Goal: Find specific page/section: Find specific page/section

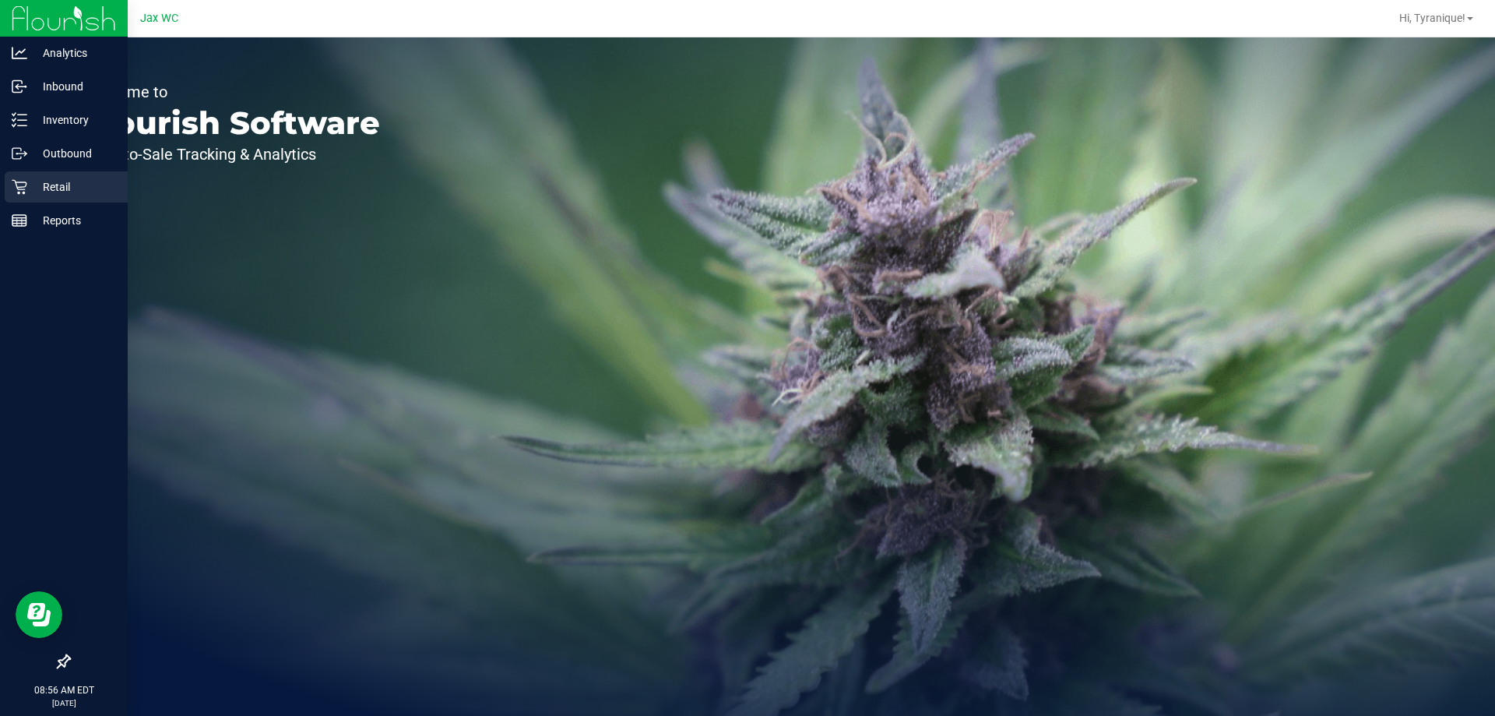
click at [35, 184] on p "Retail" at bounding box center [73, 187] width 93 height 19
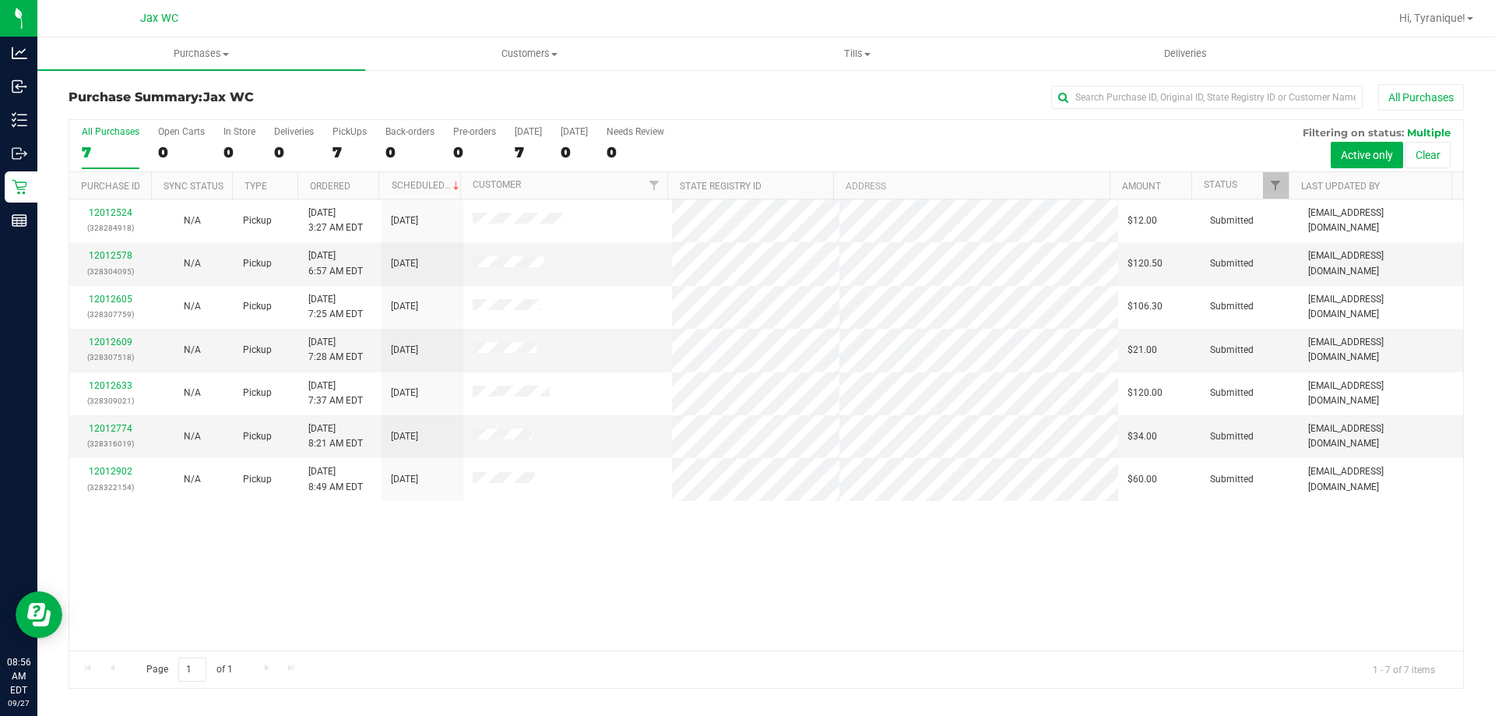
click at [600, 624] on div "12012524 (328284918) N/A Pickup [DATE] 3:27 AM EDT 9/27/2025 $12.00 Submitted […" at bounding box center [766, 424] width 1394 height 451
click at [693, 587] on div "12012524 (328284918) N/A Pickup [DATE] 3:27 AM EDT 9/27/2025 $12.00 Submitted […" at bounding box center [766, 424] width 1394 height 451
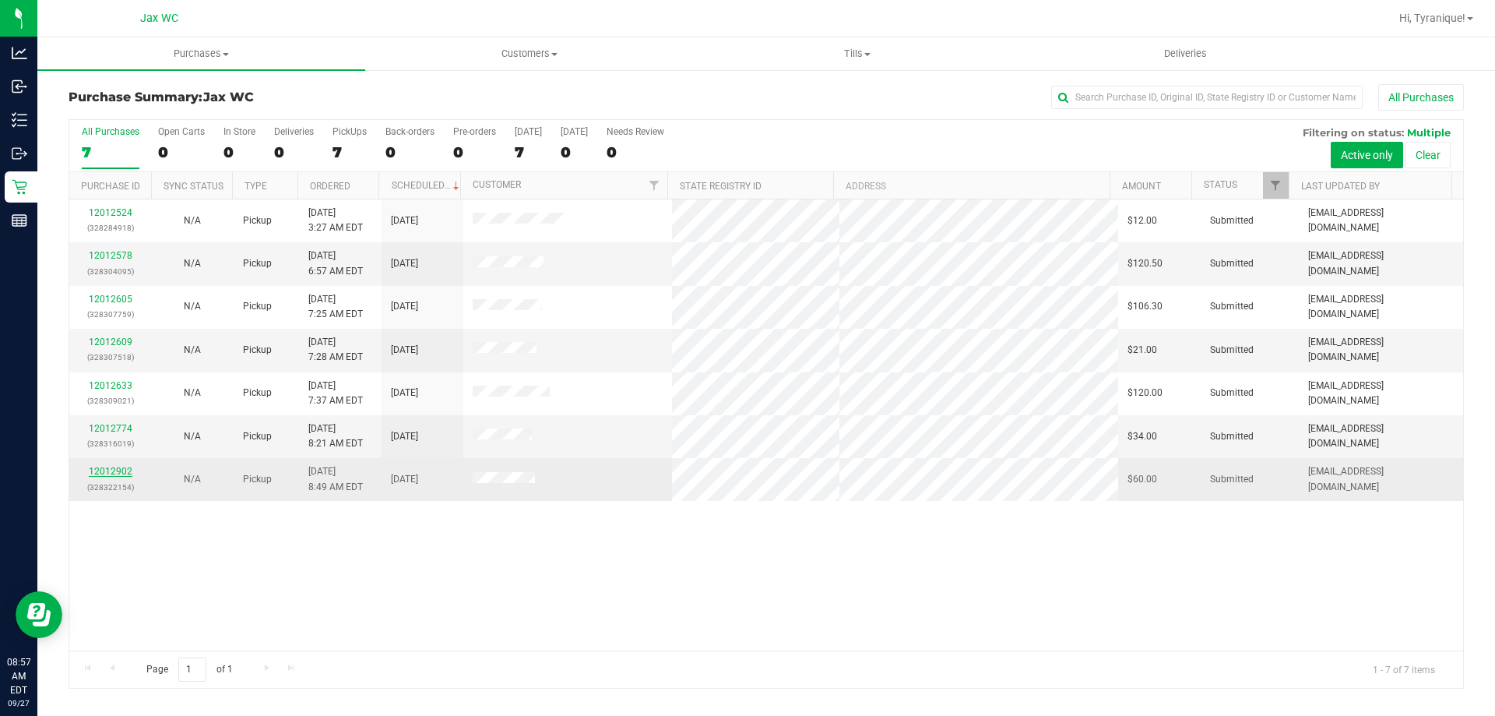
click at [124, 469] on link "12012902" at bounding box center [111, 471] width 44 height 11
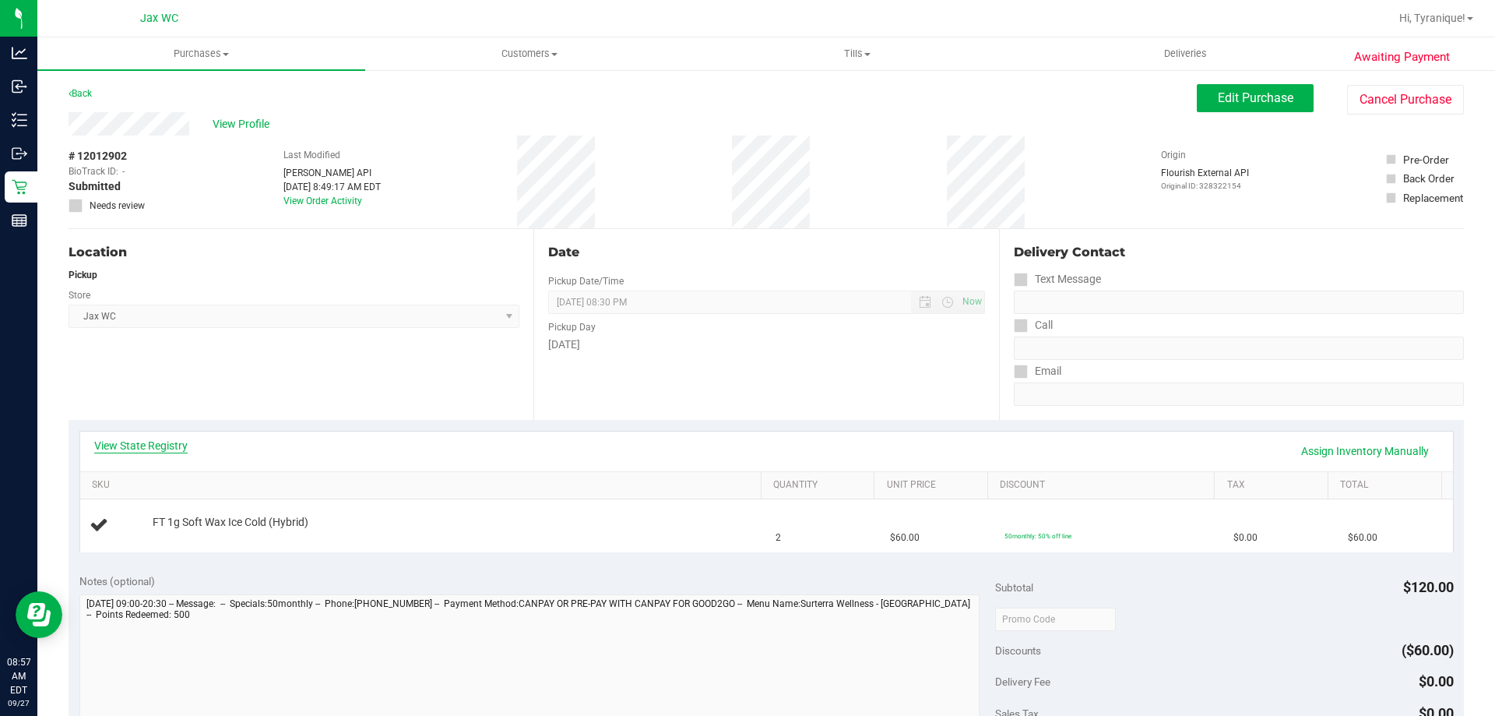
click at [142, 444] on link "View State Registry" at bounding box center [140, 446] width 93 height 16
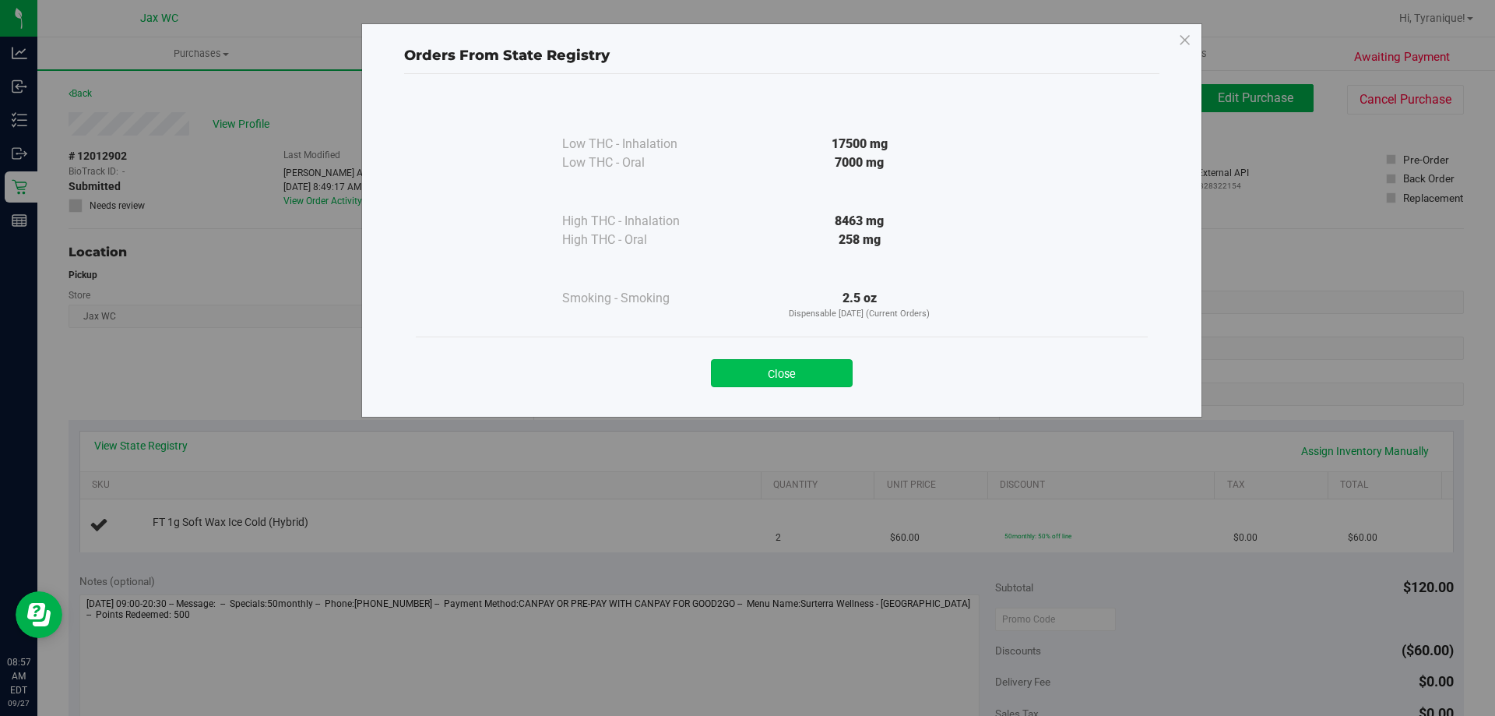
click at [760, 374] on button "Close" at bounding box center [782, 373] width 142 height 28
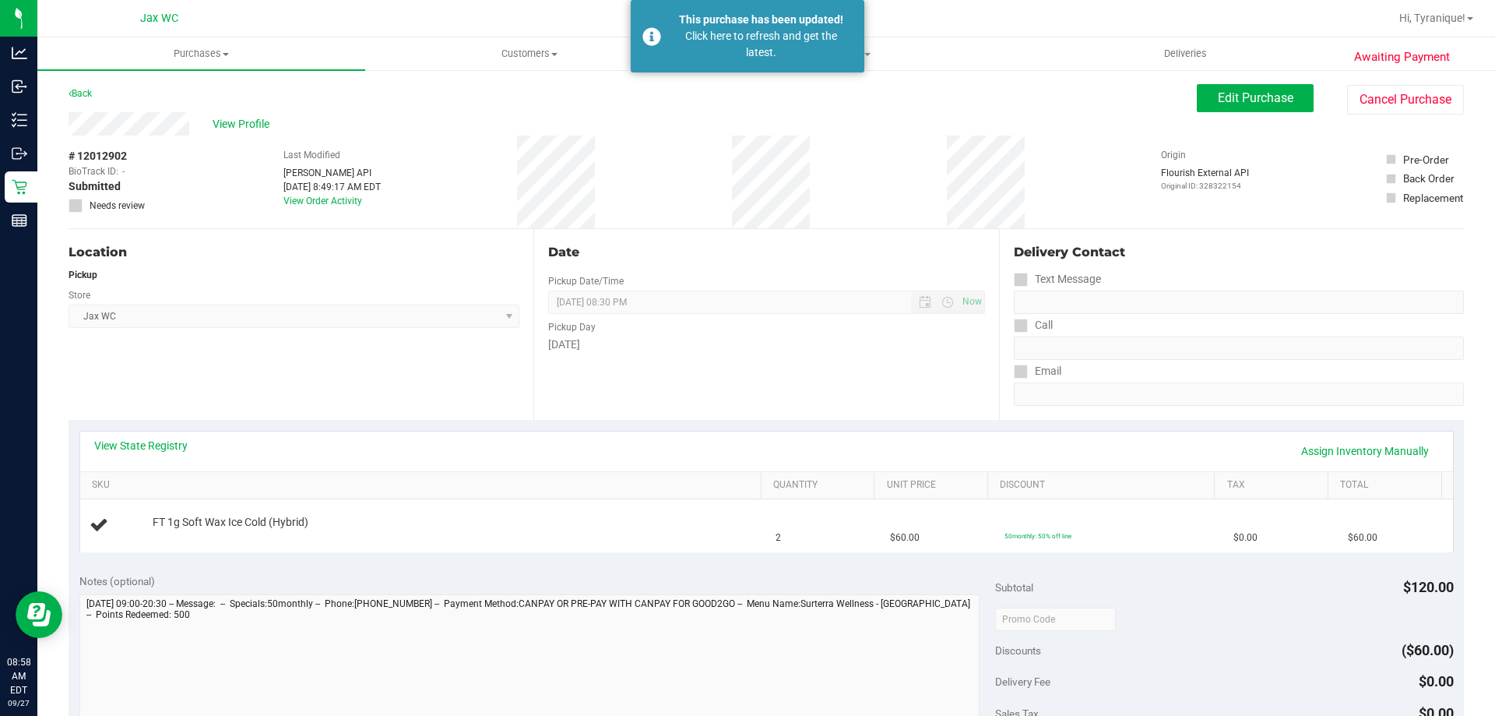
click at [354, 292] on div "Store" at bounding box center [294, 293] width 451 height 23
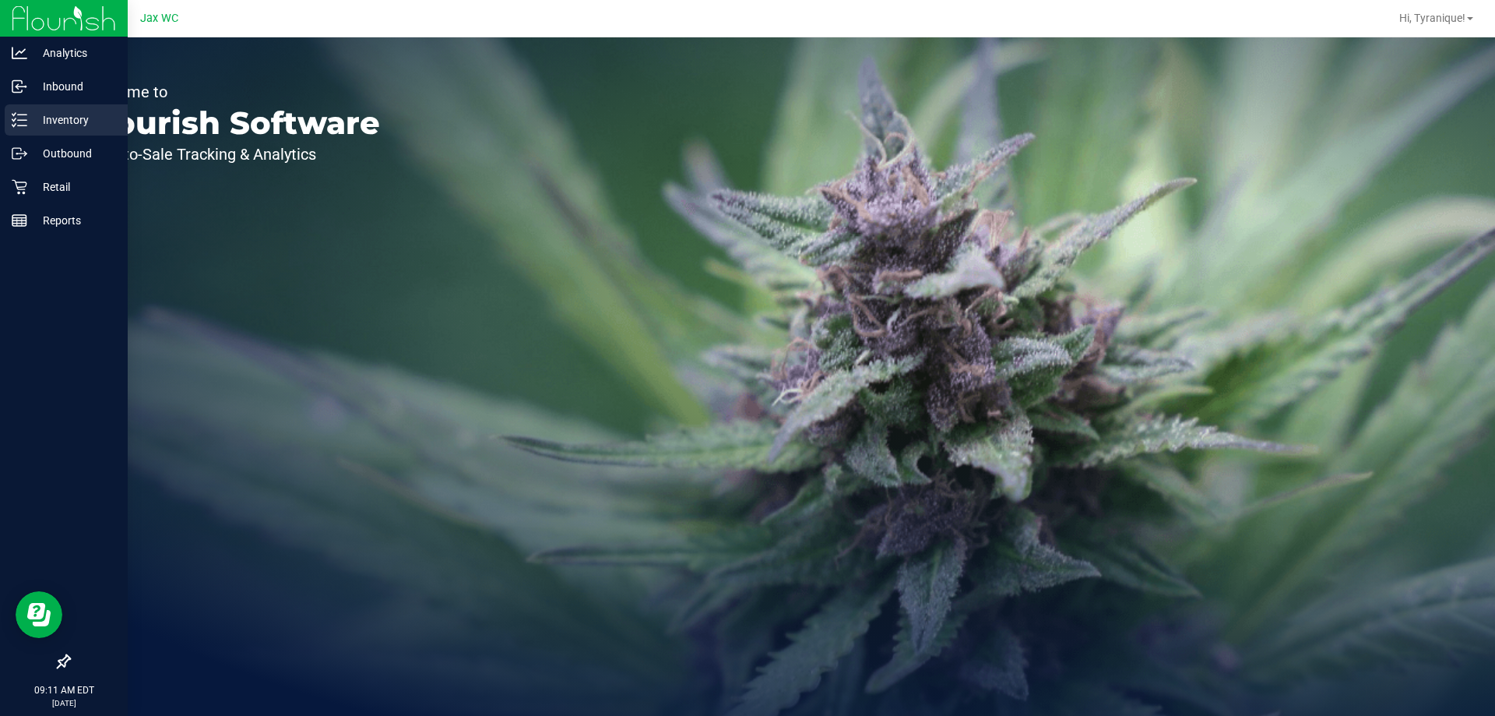
click at [2, 111] on link "Inventory" at bounding box center [64, 120] width 128 height 33
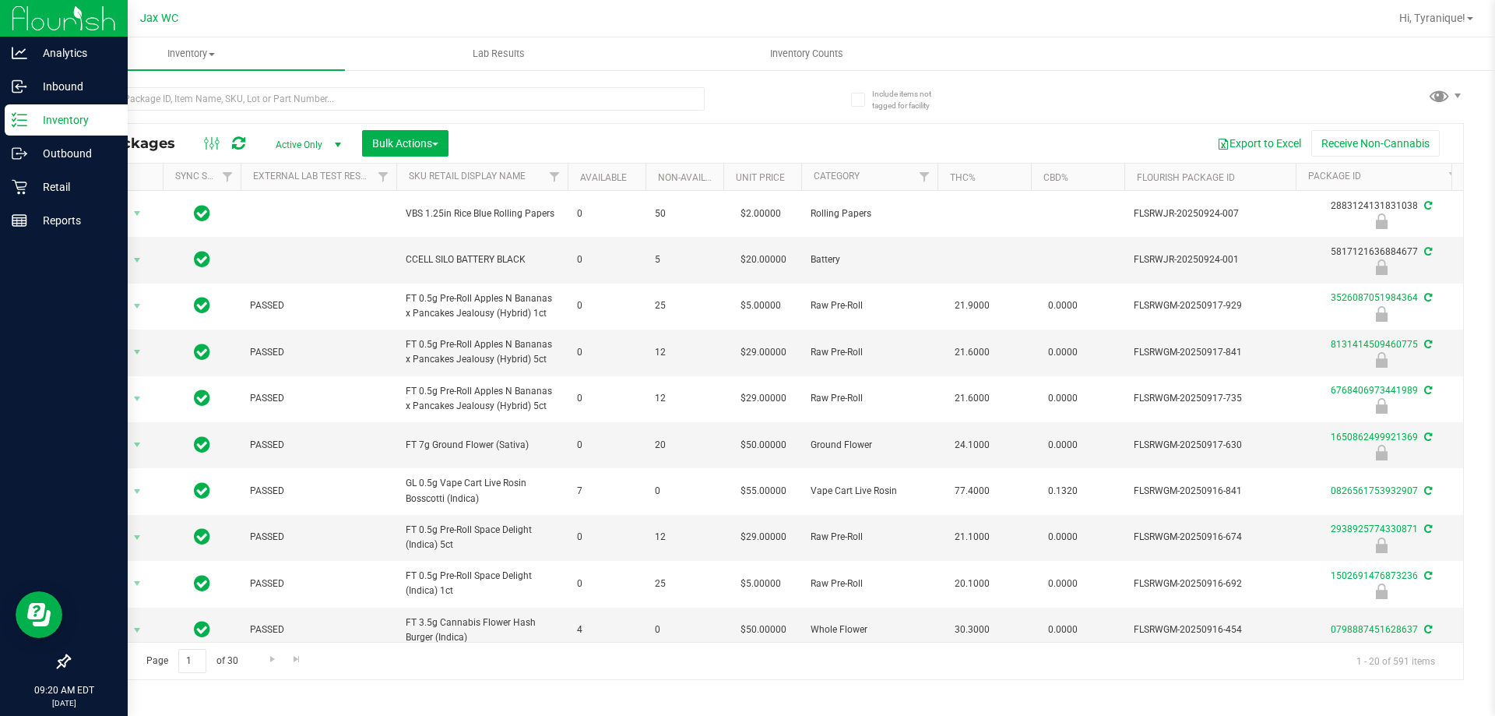
click at [477, 111] on div at bounding box center [387, 105] width 636 height 36
click at [473, 108] on input "text" at bounding box center [387, 98] width 636 height 23
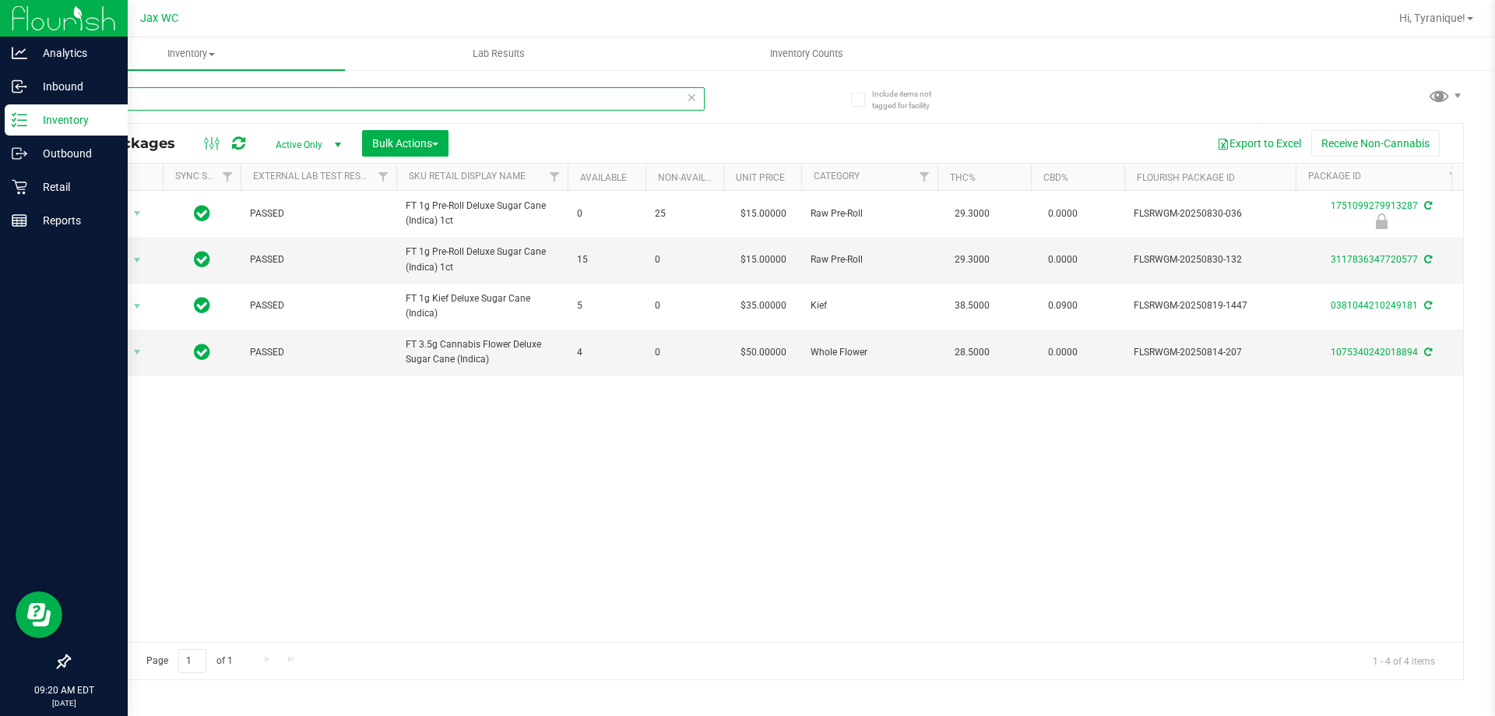
type input "dsc"
click at [694, 98] on icon at bounding box center [691, 96] width 11 height 19
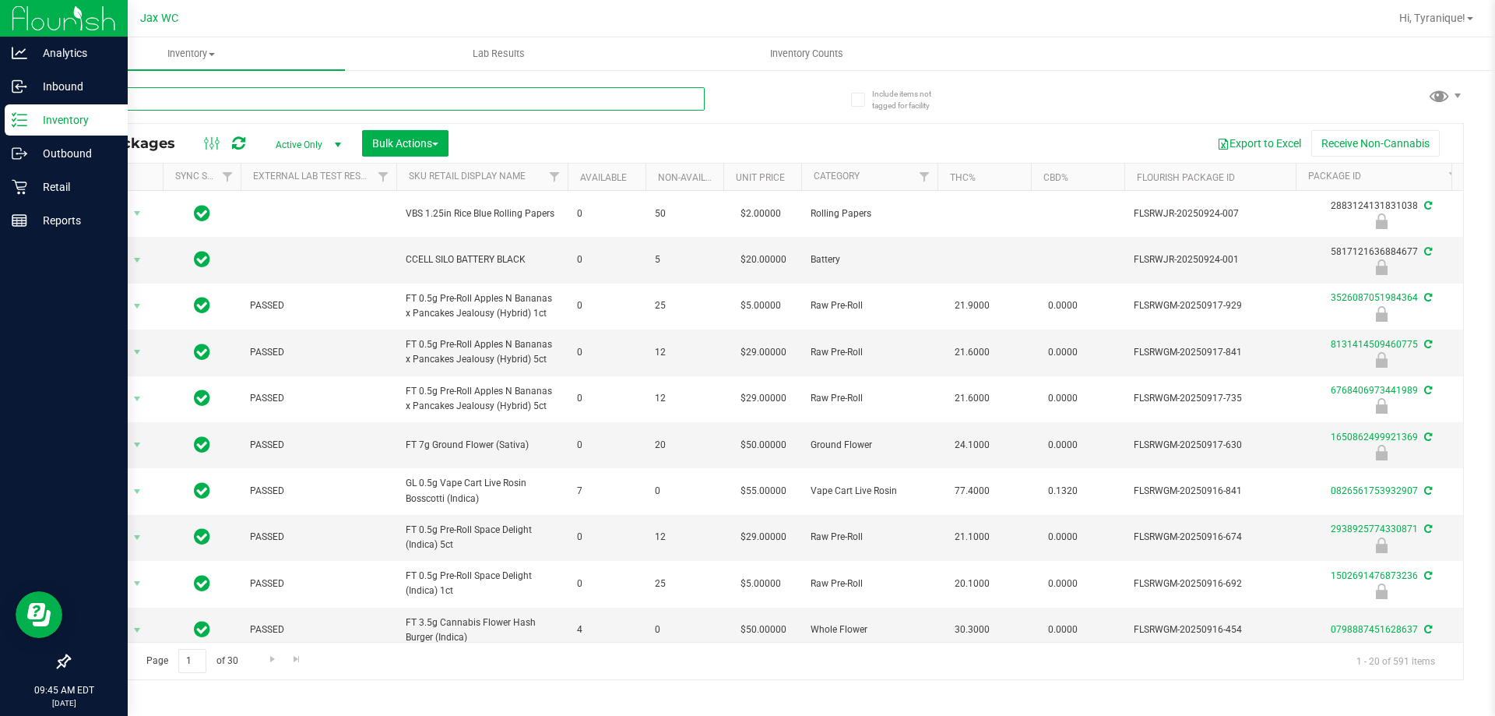
click at [464, 100] on input "text" at bounding box center [387, 98] width 636 height 23
type input "ZOP"
